Goal: Navigation & Orientation: Go to known website

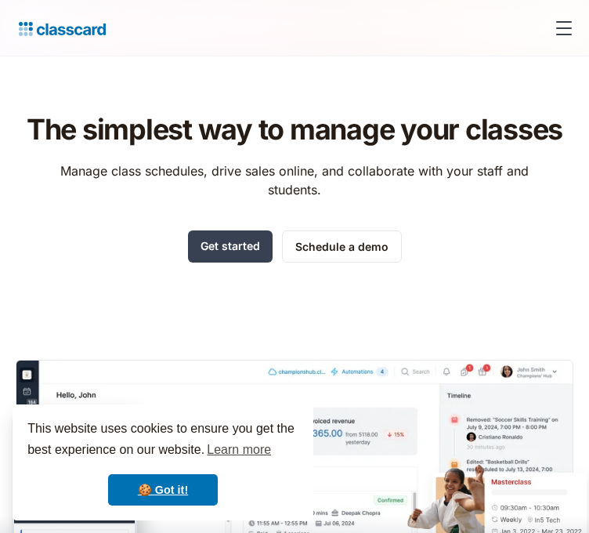
click at [556, 21] on div "menu" at bounding box center [564, 22] width 16 height 2
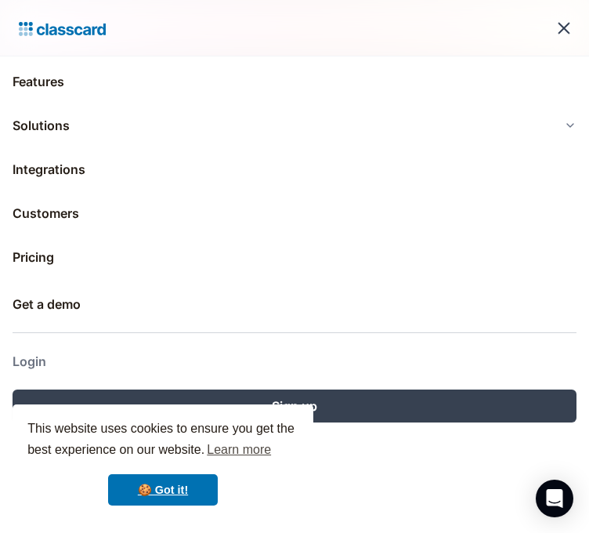
click at [45, 349] on link "Login" at bounding box center [295, 361] width 564 height 38
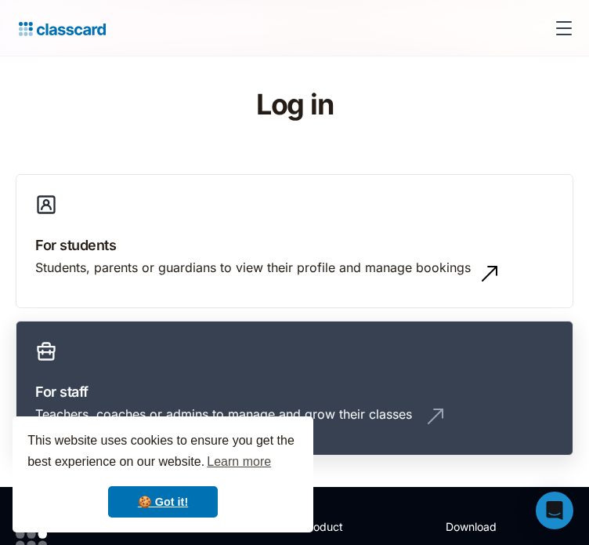
click at [412, 405] on div "Teachers, coaches or admins to manage and grow their classes" at bounding box center [223, 413] width 377 height 17
